Goal: Task Accomplishment & Management: Use online tool/utility

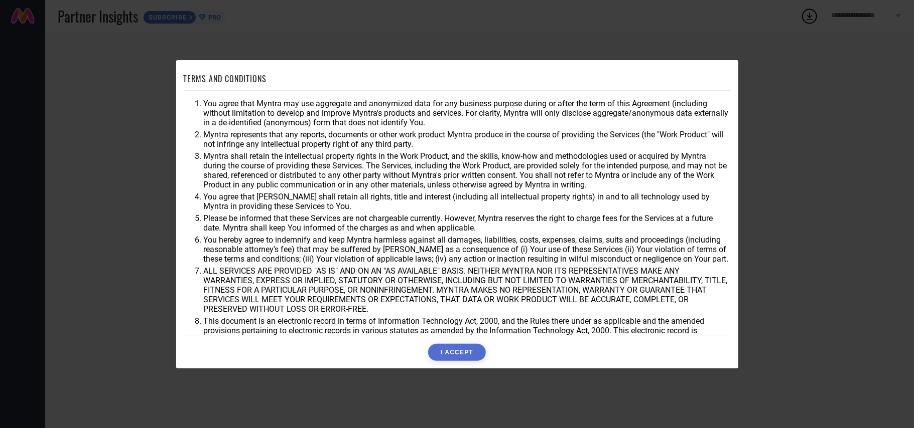
click at [466, 352] on button "I ACCEPT" at bounding box center [457, 352] width 58 height 17
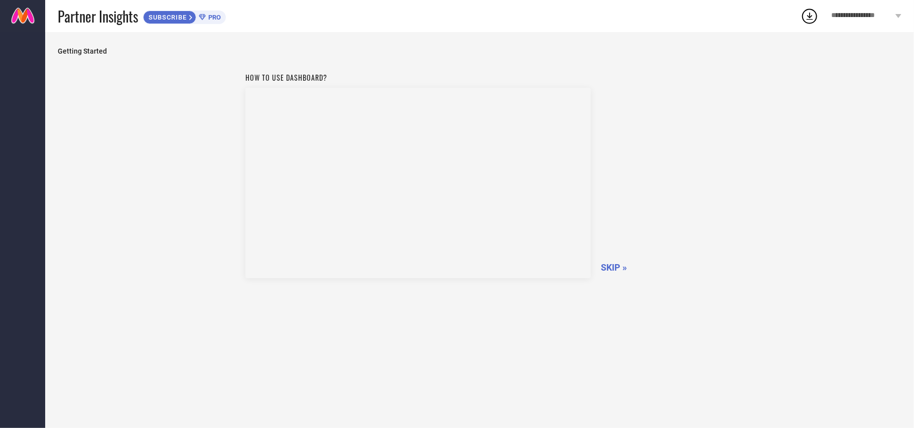
click at [615, 271] on span "SKIP »" at bounding box center [614, 267] width 26 height 11
